Goal: Use online tool/utility: Utilize a website feature to perform a specific function

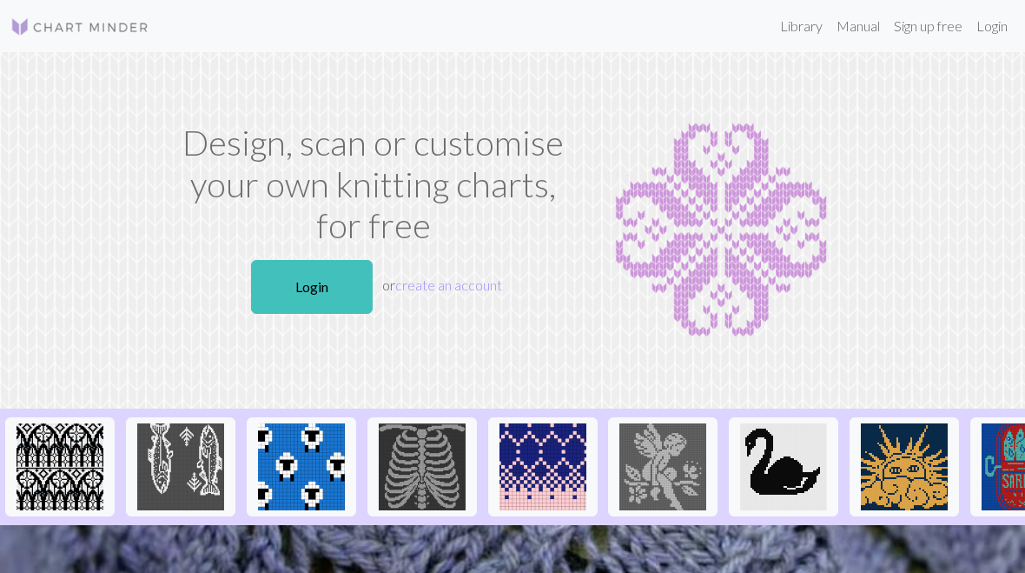
click at [341, 286] on link "Login" at bounding box center [312, 287] width 122 height 54
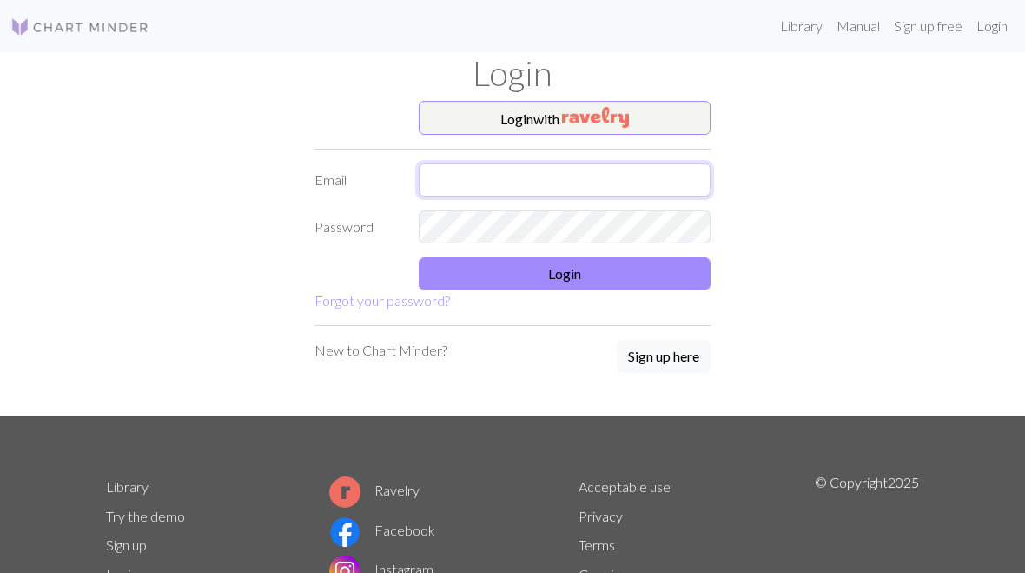
click at [565, 184] on input "text" at bounding box center [565, 179] width 292 height 33
type input "[PERSON_NAME][EMAIL_ADDRESS][DOMAIN_NAME]"
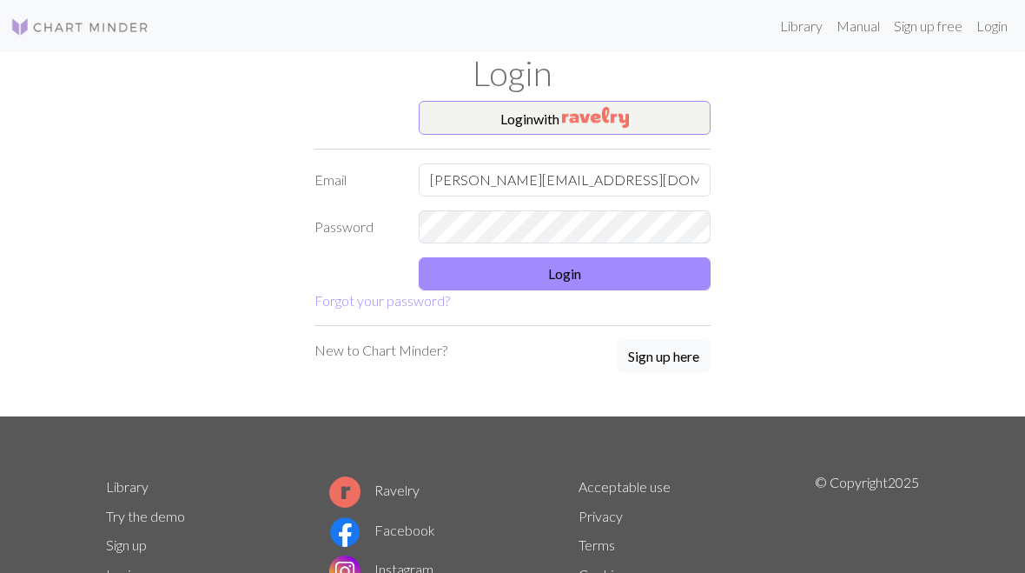
click at [663, 267] on button "Login" at bounding box center [565, 273] width 292 height 33
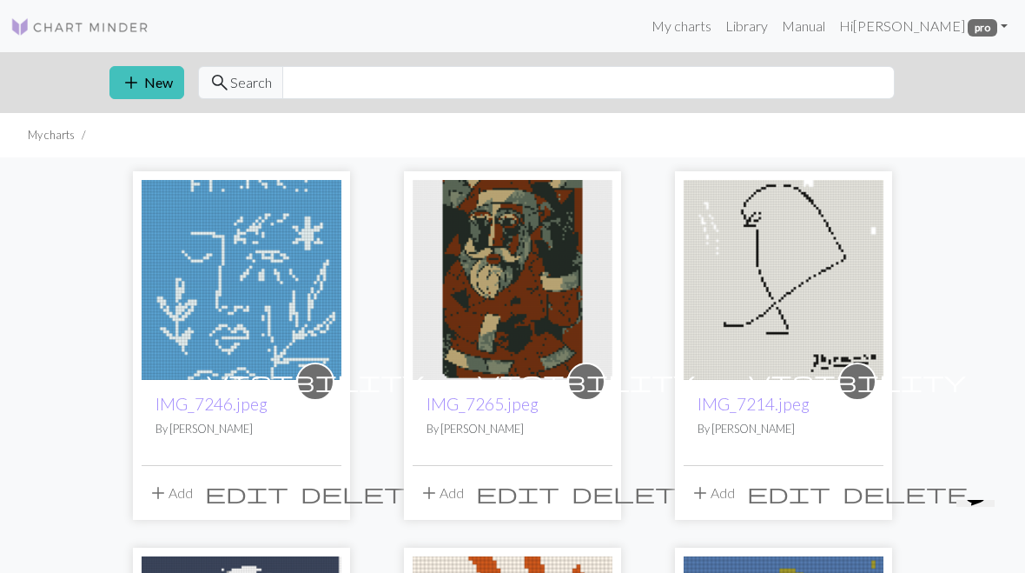
click at [151, 96] on button "add New" at bounding box center [146, 82] width 75 height 33
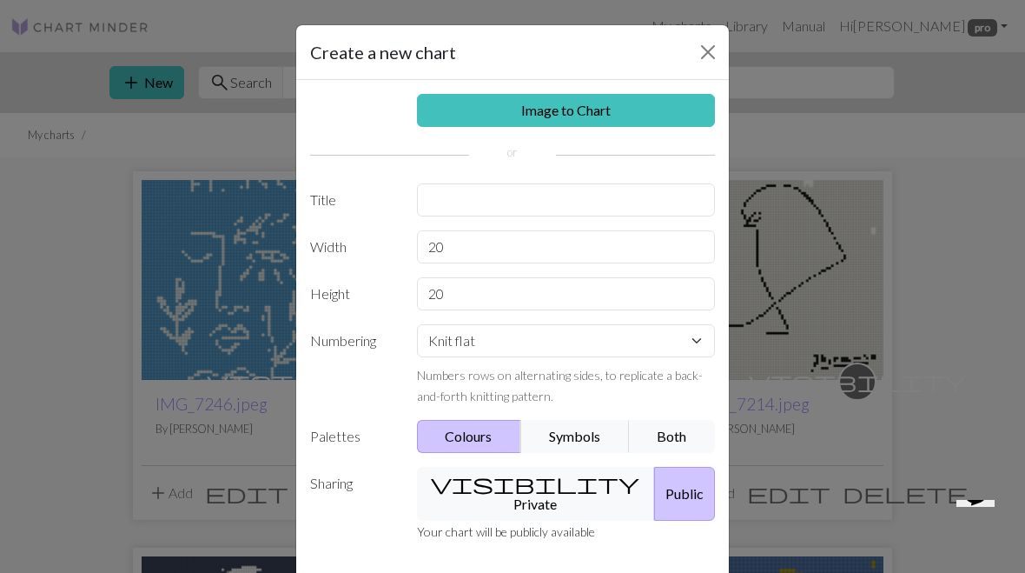
click at [626, 101] on link "Image to Chart" at bounding box center [566, 110] width 299 height 33
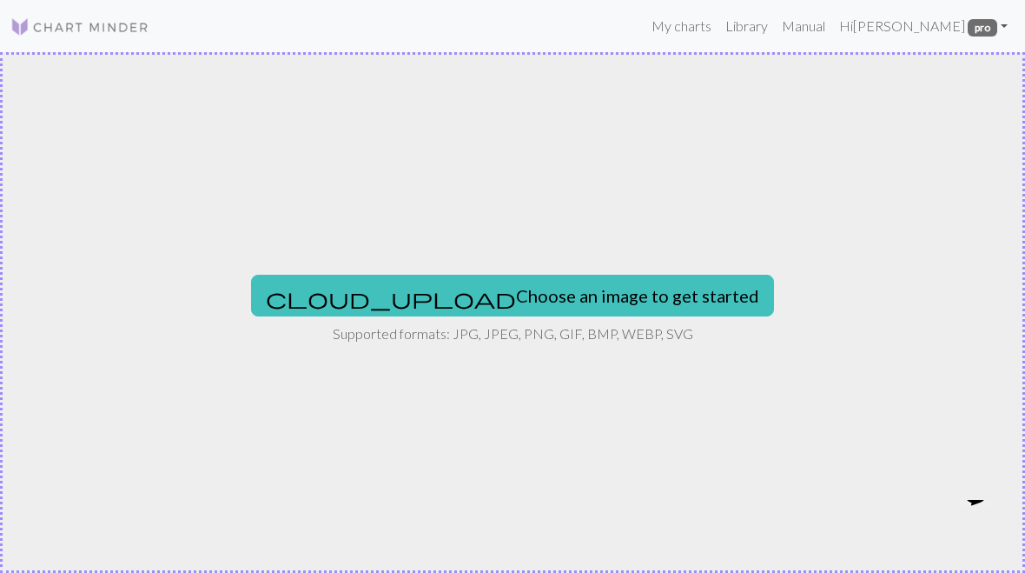
click at [589, 314] on button "cloud_upload Choose an image to get started" at bounding box center [512, 296] width 523 height 42
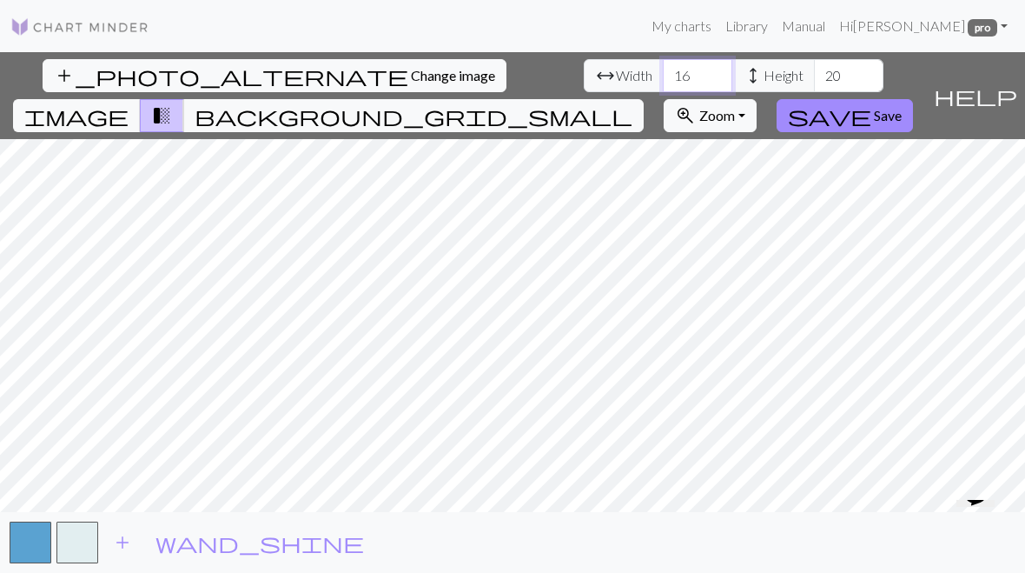
click at [663, 74] on input "16" at bounding box center [698, 75] width 70 height 33
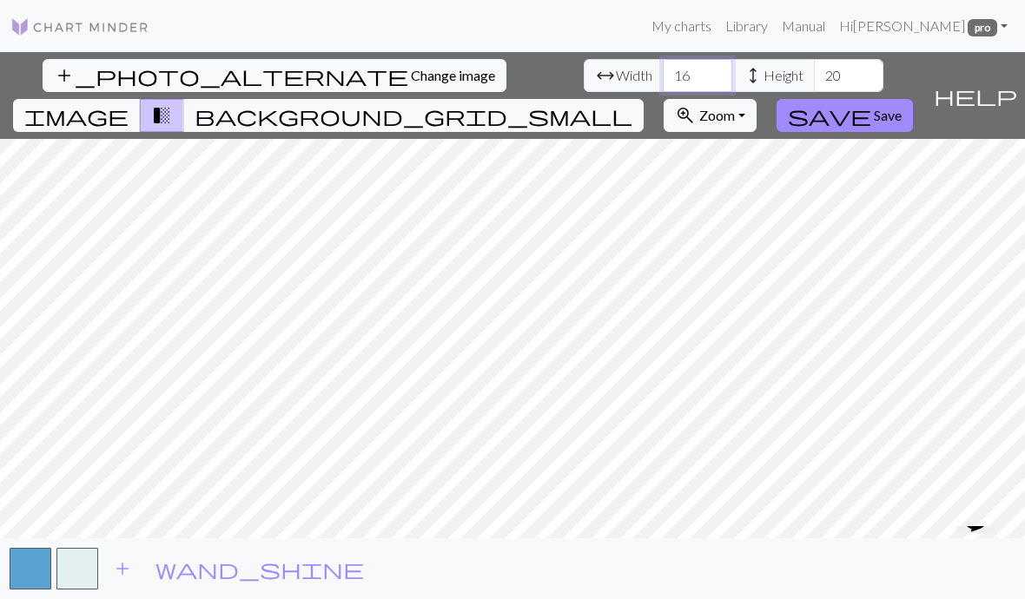
type input "1"
type input "65"
click at [814, 70] on input "20" at bounding box center [849, 75] width 70 height 33
type input "2"
type input "75"
